Goal: Use online tool/utility: Utilize a website feature to perform a specific function

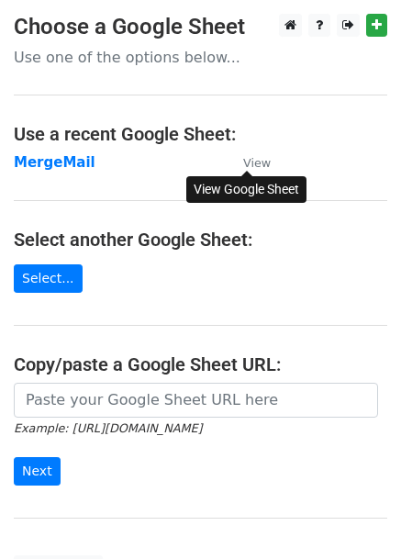
click at [257, 157] on small "View" at bounding box center [257, 163] width 28 height 14
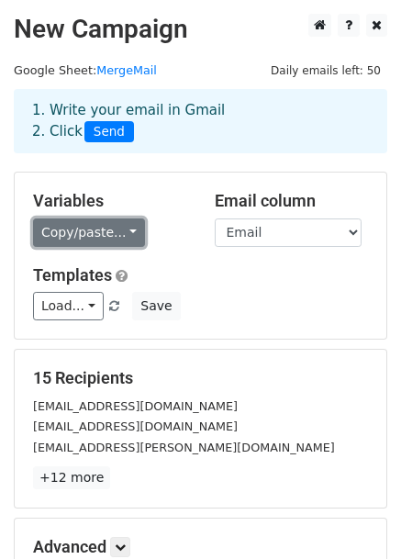
click at [105, 241] on link "Copy/paste..." at bounding box center [89, 233] width 112 height 28
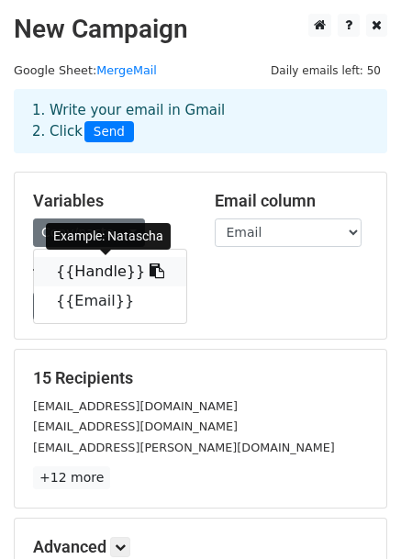
click at [99, 271] on link "{{Handle}}" at bounding box center [110, 271] width 152 height 29
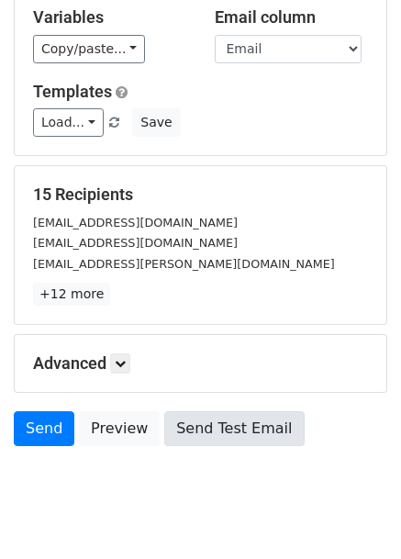
scroll to position [222, 0]
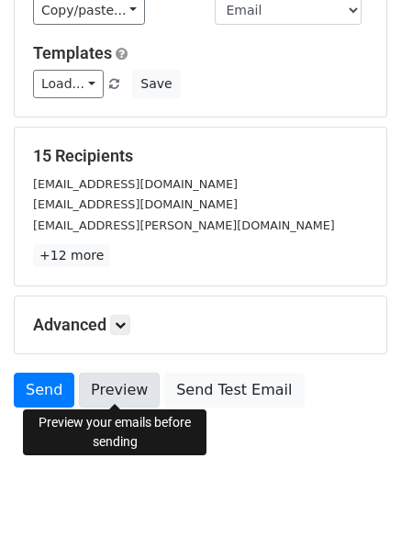
click at [127, 389] on link "Preview" at bounding box center [119, 390] width 81 height 35
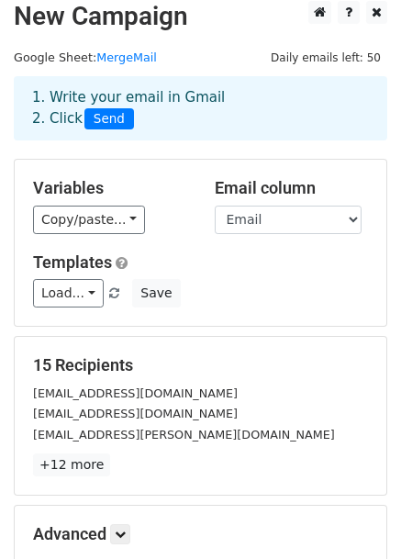
scroll to position [0, 0]
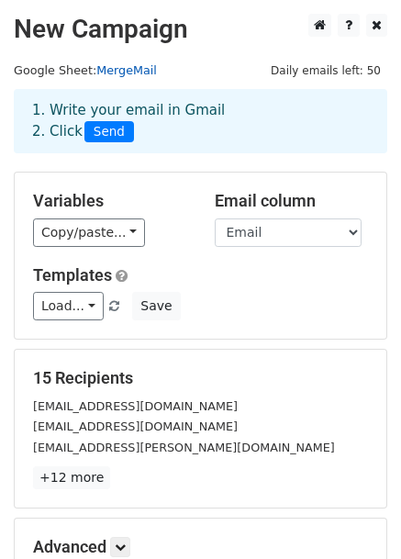
click at [141, 74] on link "MergeMail" at bounding box center [126, 70] width 61 height 14
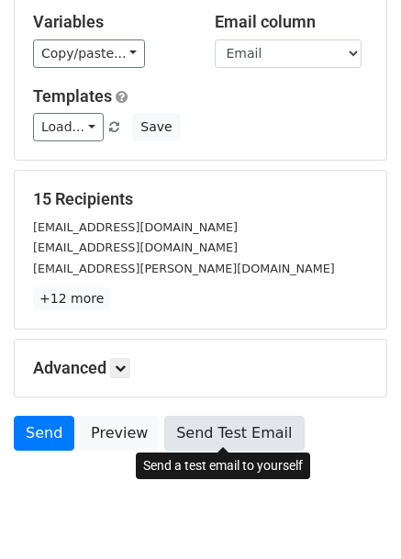
scroll to position [222, 0]
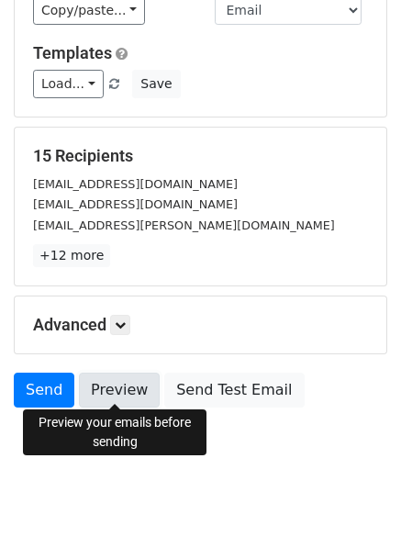
click at [122, 386] on link "Preview" at bounding box center [119, 390] width 81 height 35
click at [110, 394] on link "Preview" at bounding box center [119, 390] width 81 height 35
